Goal: Obtain resource: Download file/media

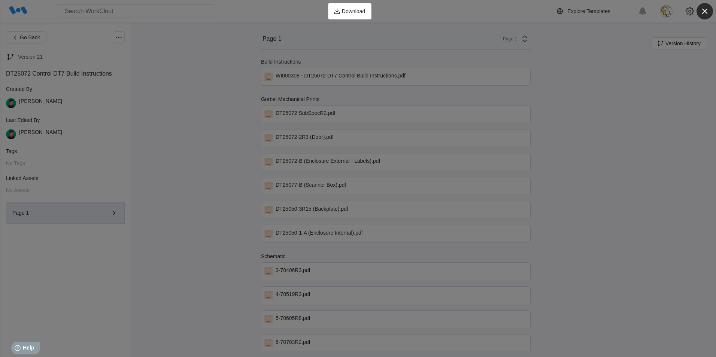
click at [703, 12] on icon "button" at bounding box center [705, 11] width 10 height 10
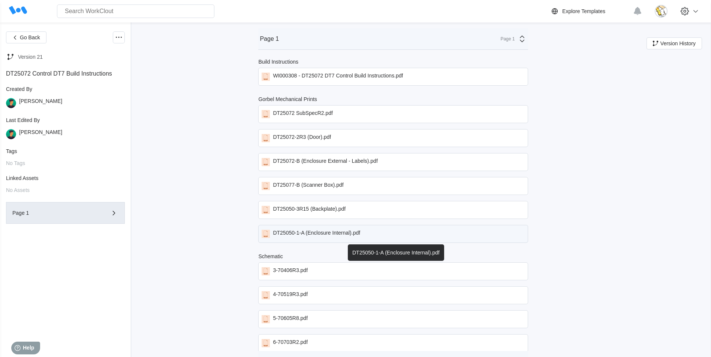
click at [369, 231] on div "DT25050-1-A (Enclosure Internal).pdf" at bounding box center [393, 234] width 270 height 18
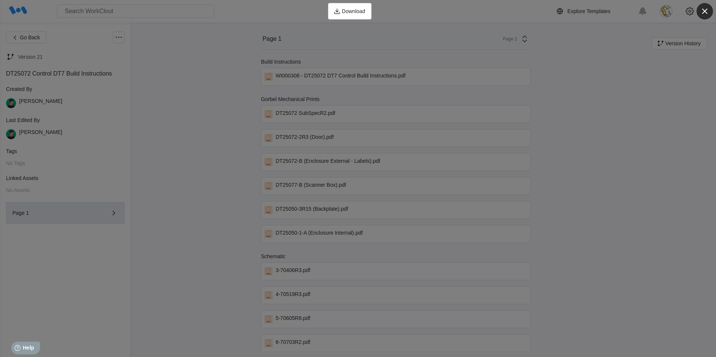
click at [710, 9] on icon "button" at bounding box center [705, 11] width 10 height 10
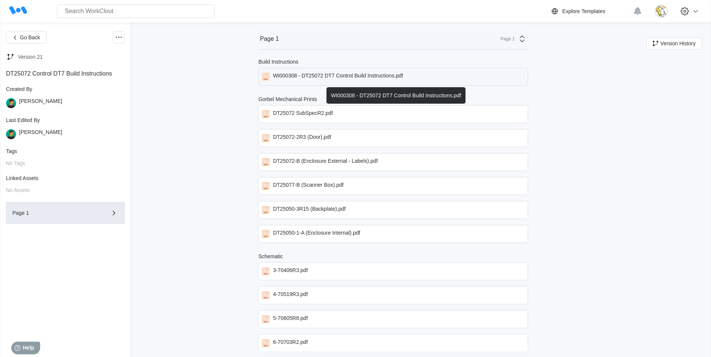
click at [353, 76] on div "WI000308 - DT25072 DT7 Control Build Instructions.pdf" at bounding box center [338, 77] width 130 height 8
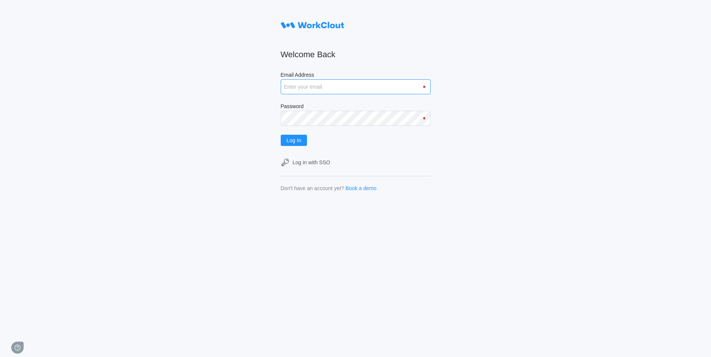
click at [310, 86] on input "Email Address" at bounding box center [356, 86] width 150 height 15
type input "justinsampel@gmail.com"
click at [281, 135] on button "Log In" at bounding box center [294, 140] width 27 height 11
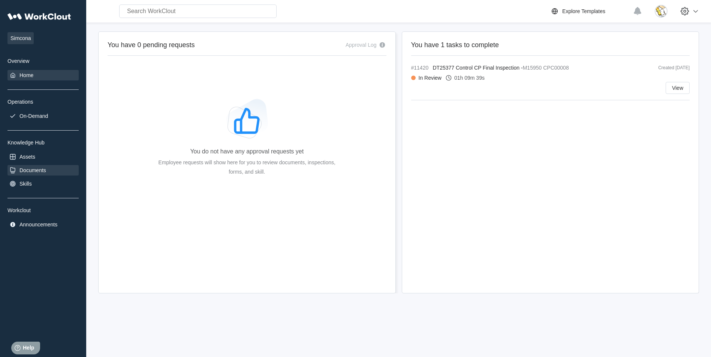
click at [36, 170] on div "Documents" at bounding box center [32, 170] width 27 height 6
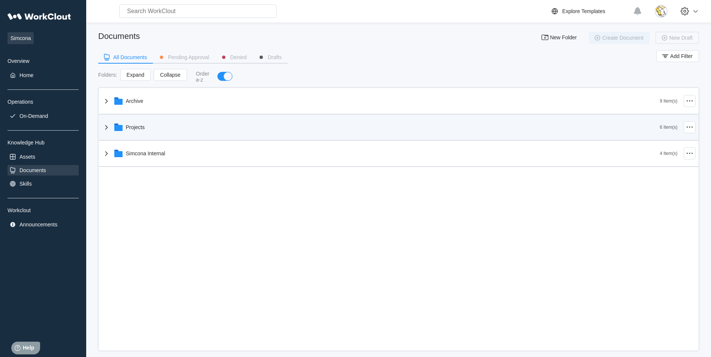
click at [159, 132] on div "Projects" at bounding box center [381, 127] width 558 height 19
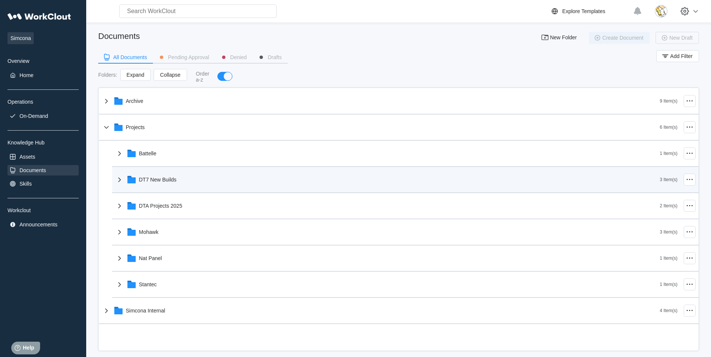
click at [177, 183] on div "DT7 New Builds" at bounding box center [387, 179] width 545 height 19
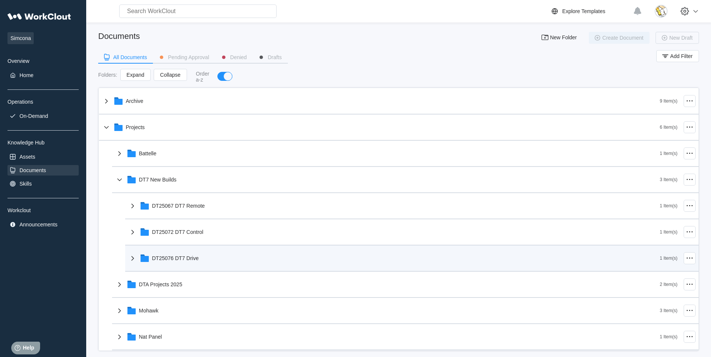
click at [196, 259] on div "DT25076 DT7 Drive" at bounding box center [175, 259] width 47 height 6
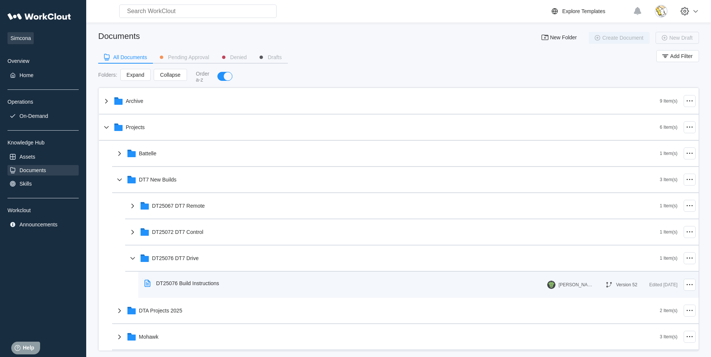
click at [210, 284] on div "DT25076 Build Instructions" at bounding box center [187, 284] width 63 height 6
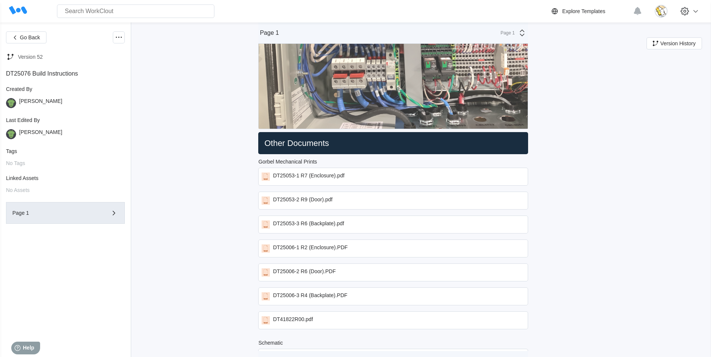
scroll to position [1986, 0]
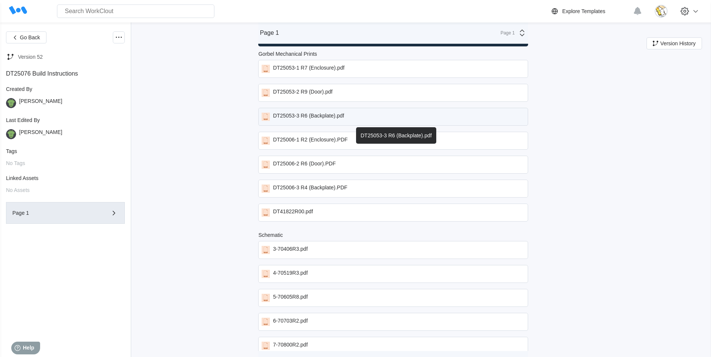
click at [340, 118] on div "DT25053-3 R6 (Backplate).pdf" at bounding box center [308, 117] width 71 height 8
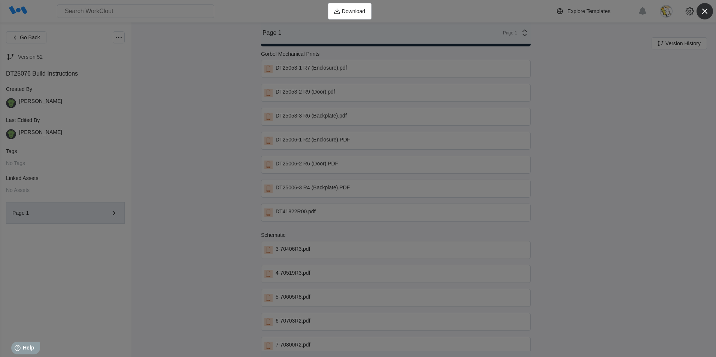
click at [704, 11] on icon "button" at bounding box center [705, 11] width 10 height 10
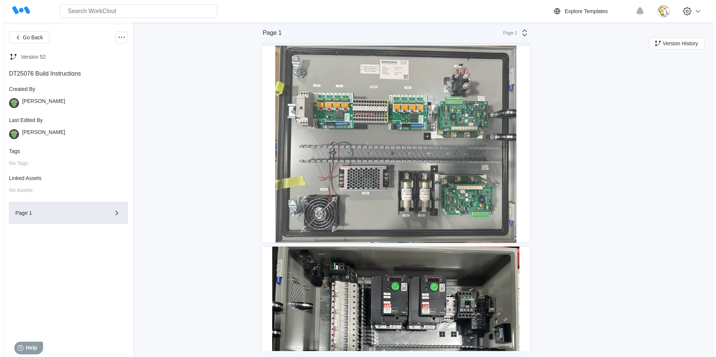
scroll to position [0, 0]
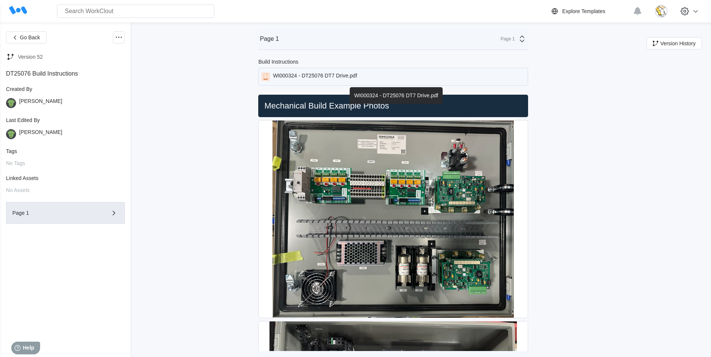
click at [336, 76] on div "WI000324 - DT25076 DT7 Drive.pdf" at bounding box center [315, 77] width 84 height 8
